Goal: Contribute content: Contribute content

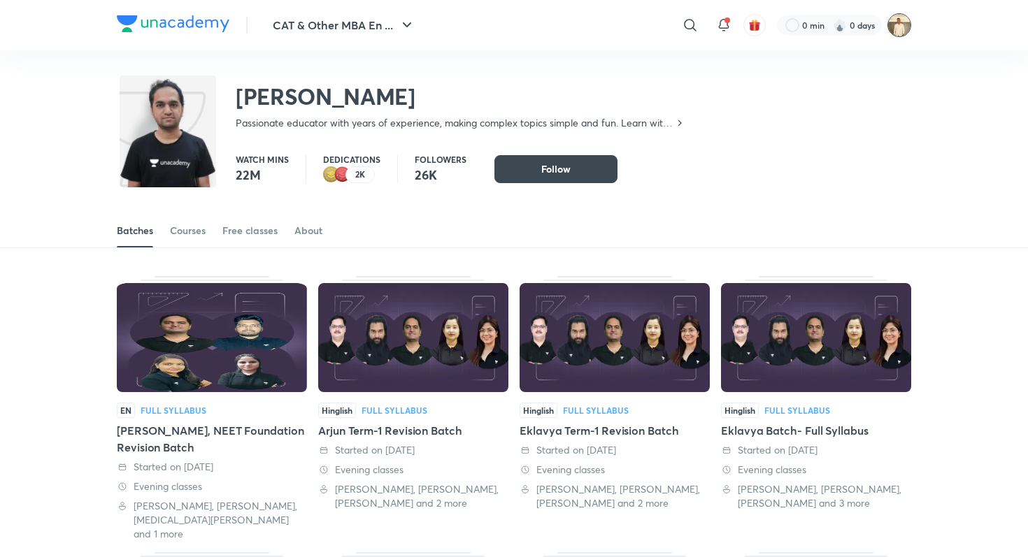
click at [904, 26] on img at bounding box center [899, 25] width 24 height 24
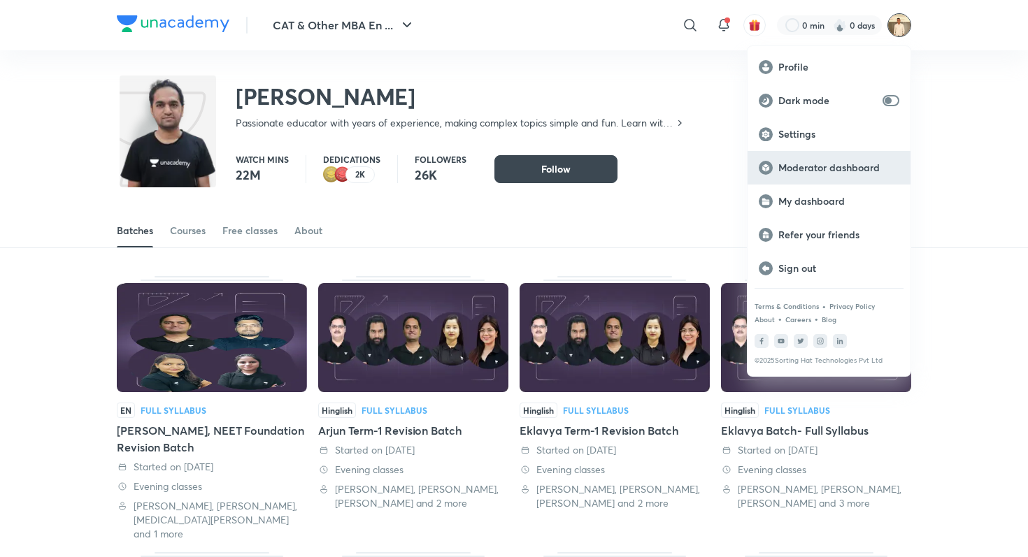
click at [834, 179] on div "Moderator dashboard" at bounding box center [829, 168] width 163 height 34
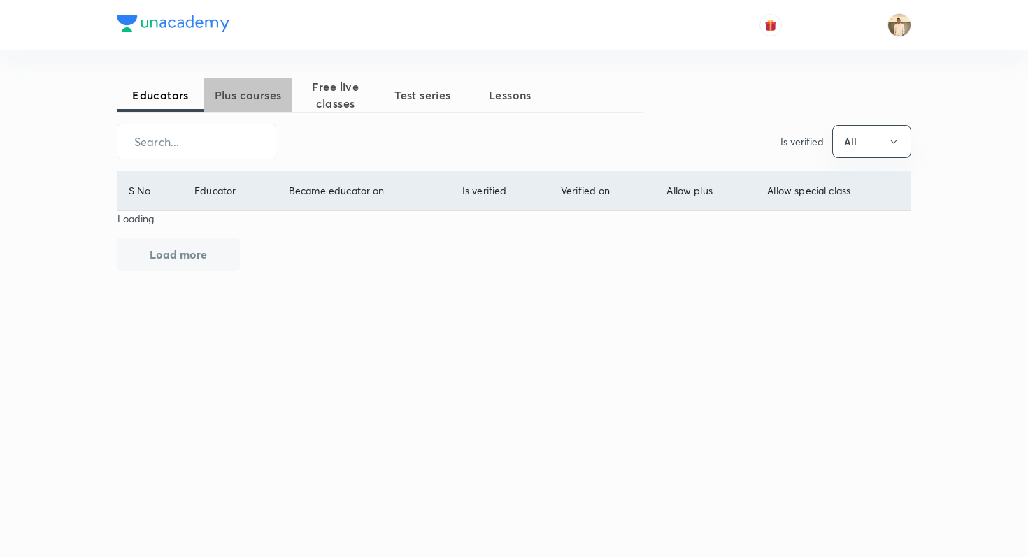
click at [250, 109] on button "Plus courses" at bounding box center [247, 95] width 87 height 34
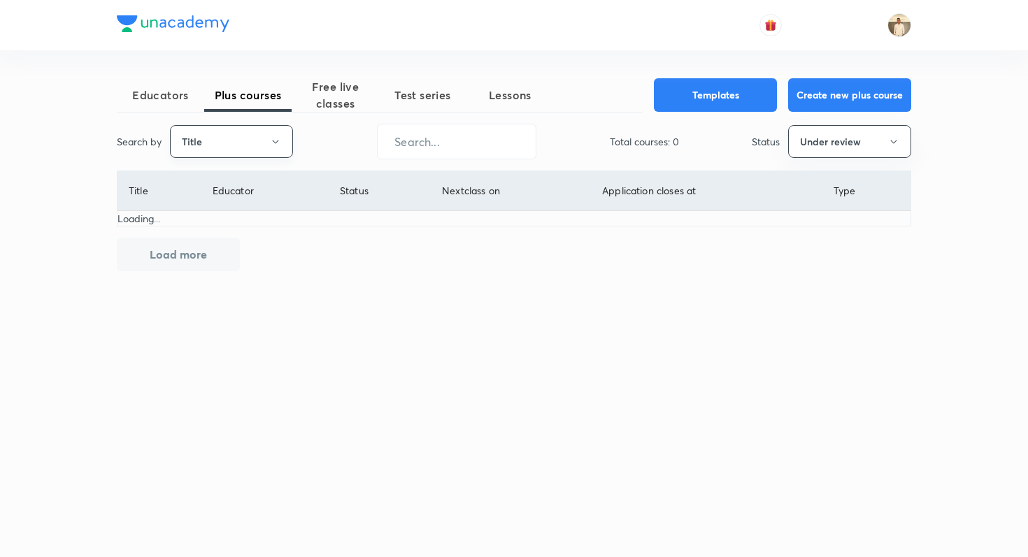
click at [207, 134] on button "Title" at bounding box center [231, 141] width 123 height 33
click at [210, 211] on span "Username" at bounding box center [231, 210] width 105 height 15
click at [456, 129] on input "text" at bounding box center [457, 142] width 158 height 36
paste input "Alok0124"
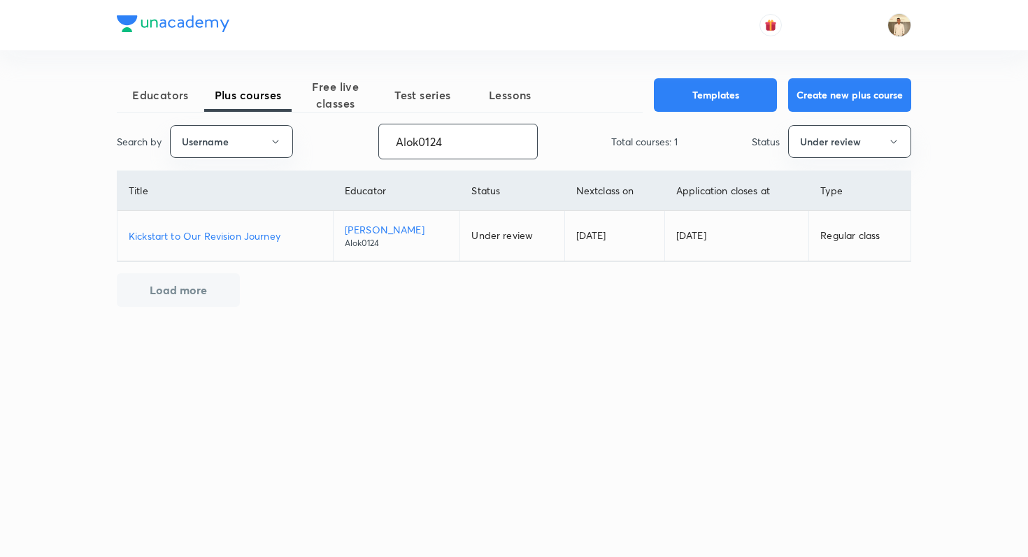
type input "Alok0124"
click at [205, 253] on td "Kickstart to Our Revision Journey" at bounding box center [224, 236] width 215 height 50
click at [208, 245] on td "Kickstart to Our Revision Journey" at bounding box center [224, 236] width 215 height 50
click at [211, 238] on p "Kickstart to Our Revision Journey" at bounding box center [225, 236] width 193 height 15
click at [245, 240] on p "Kickstart to Our Revision Journey" at bounding box center [225, 236] width 193 height 15
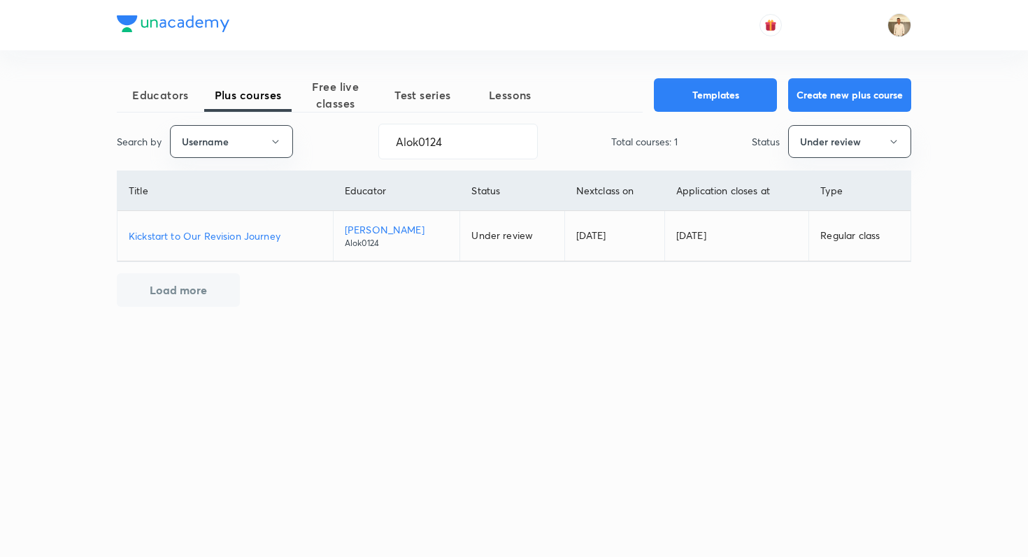
click at [252, 238] on p "Kickstart to Our Revision Journey" at bounding box center [225, 236] width 193 height 15
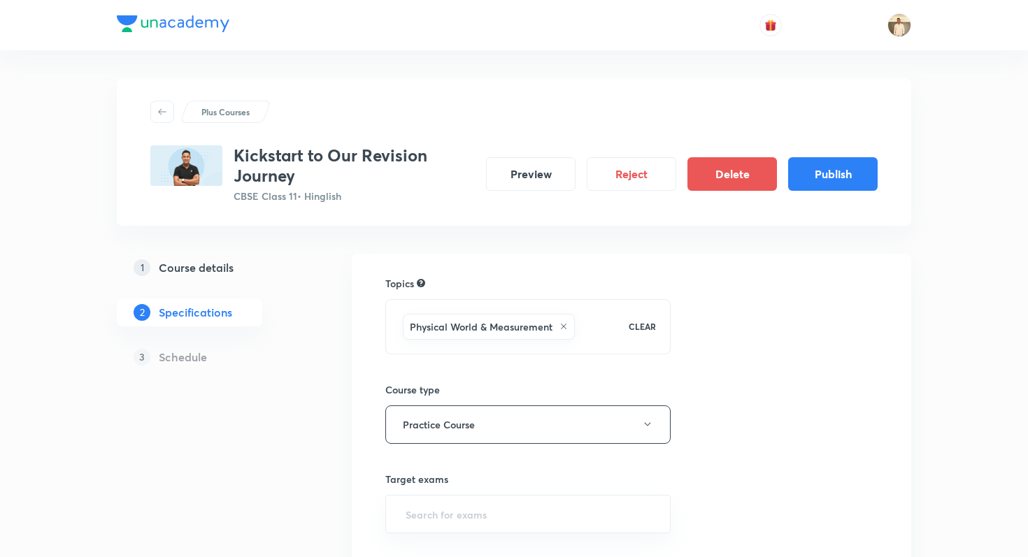
click at [808, 193] on div "Kickstart to Our Revision Journey CBSE Class 11 • Hinglish Preview Reject Delet…" at bounding box center [513, 174] width 727 height 58
click at [811, 182] on button "Publish" at bounding box center [833, 173] width 90 height 34
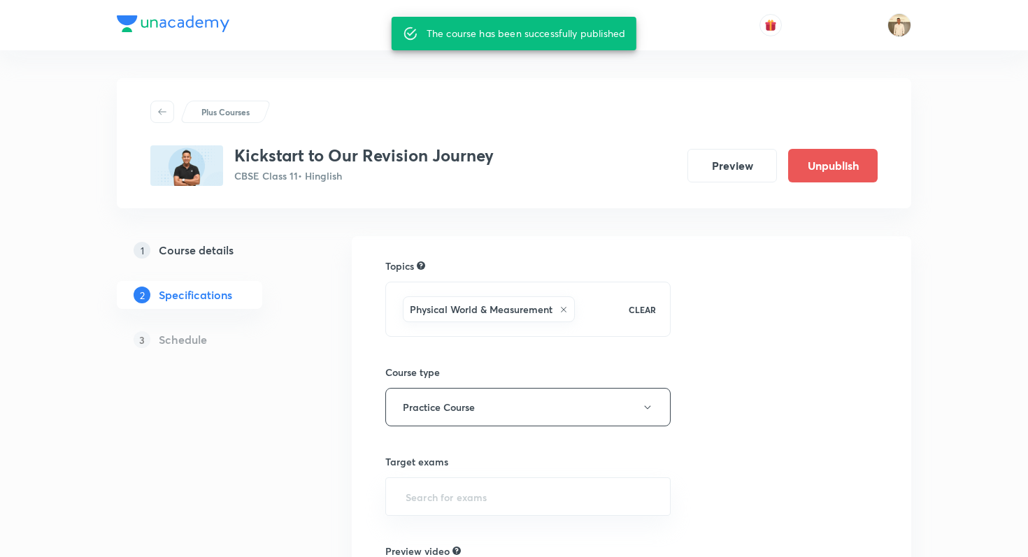
click at [382, 116] on div "Plus Courses" at bounding box center [513, 112] width 727 height 22
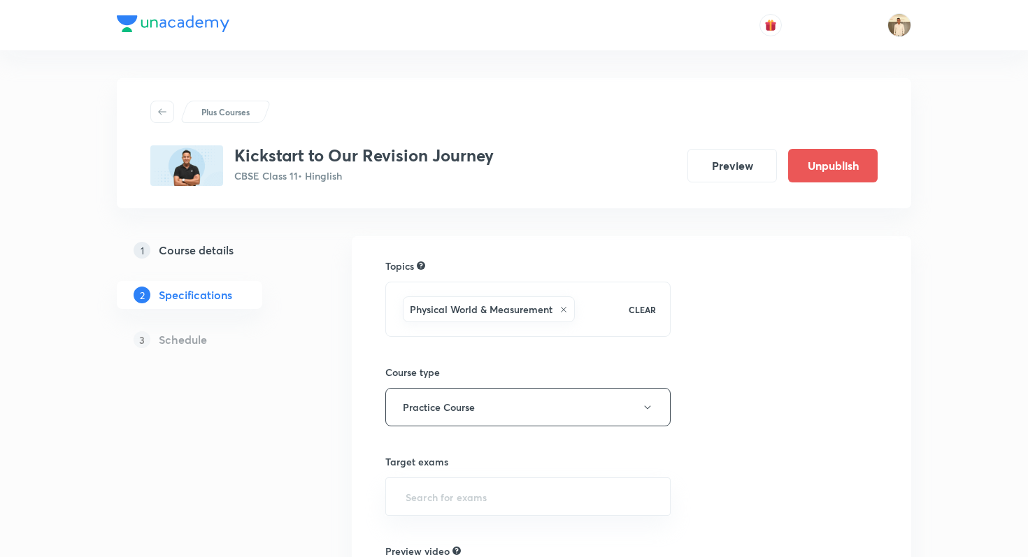
click at [395, 141] on div "Plus Courses Kickstart to Our Revision Journey CBSE Class 11 • Hinglish Preview…" at bounding box center [513, 143] width 727 height 85
